Goal: Communication & Community: Participate in discussion

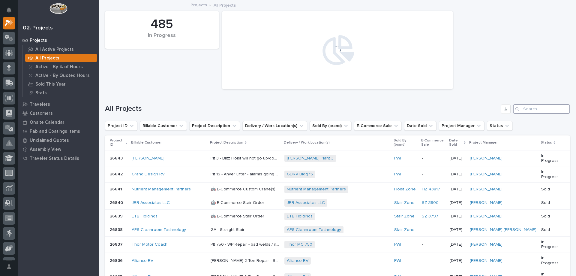
click at [526, 110] on input "Search" at bounding box center [541, 109] width 57 height 10
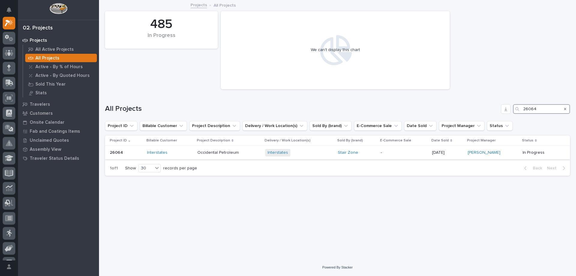
type input "26064"
click at [239, 154] on p at bounding box center [228, 152] width 63 height 5
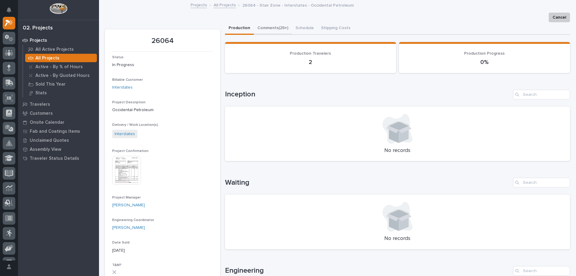
click at [266, 24] on button "Comments (25+)" at bounding box center [273, 28] width 38 height 13
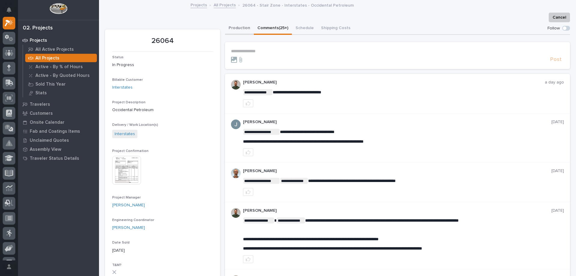
click at [238, 30] on button "Production" at bounding box center [239, 28] width 29 height 13
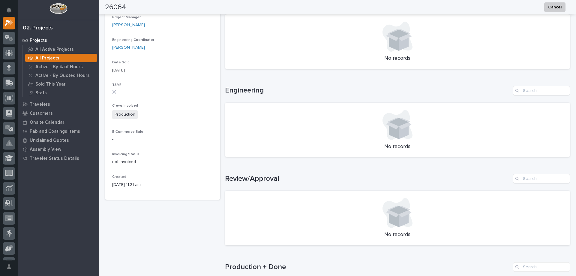
scroll to position [330, 0]
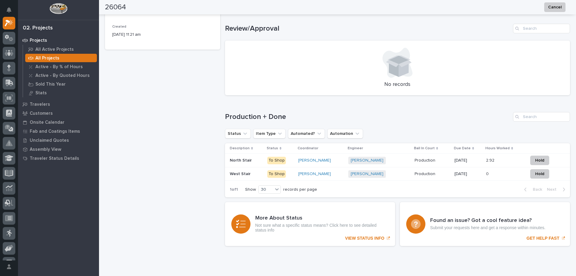
click at [416, 161] on p "Production" at bounding box center [426, 160] width 22 height 6
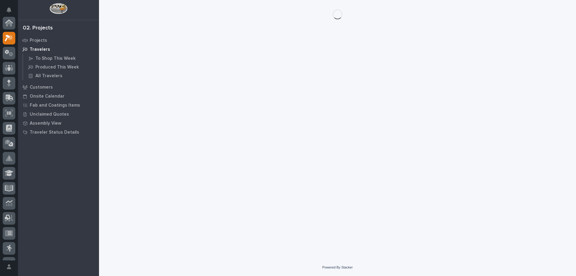
scroll to position [15, 0]
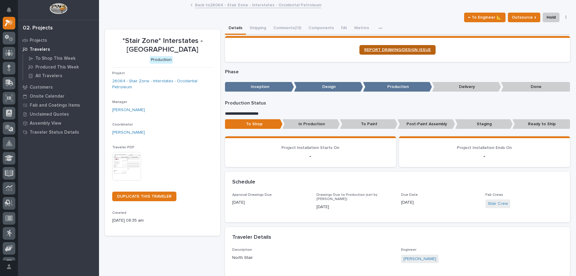
click at [388, 45] on link "REPORT DRAWING/DESIGN ISSUE" at bounding box center [397, 50] width 76 height 10
click at [280, 31] on button "Comments (13)" at bounding box center [287, 28] width 35 height 13
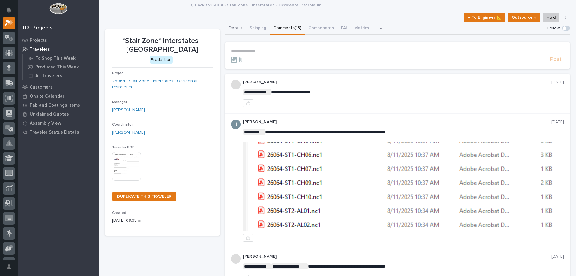
click at [236, 32] on button "Details" at bounding box center [235, 28] width 21 height 13
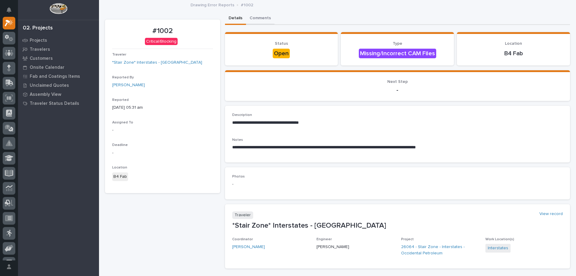
click at [257, 12] on button "Comments" at bounding box center [260, 18] width 28 height 13
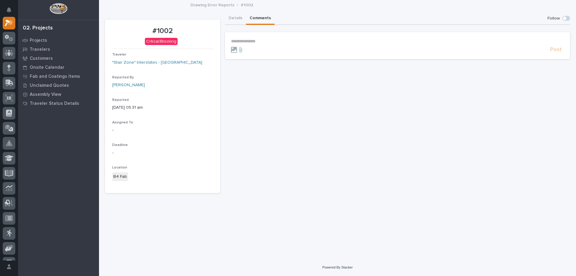
click at [277, 43] on p "**********" at bounding box center [397, 41] width 333 height 5
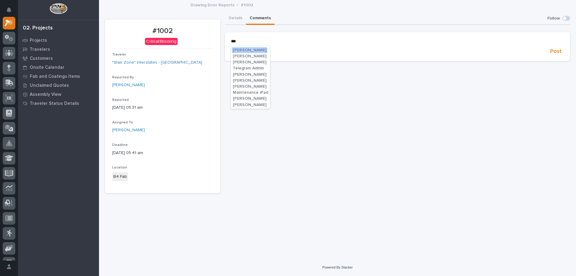
click at [249, 49] on span "[PERSON_NAME]" at bounding box center [250, 50] width 34 height 4
click at [553, 53] on span "Post" at bounding box center [555, 52] width 11 height 7
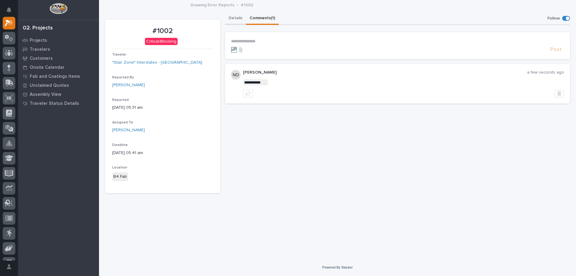
click at [234, 18] on button "Details" at bounding box center [235, 18] width 21 height 13
